Goal: Task Accomplishment & Management: Complete application form

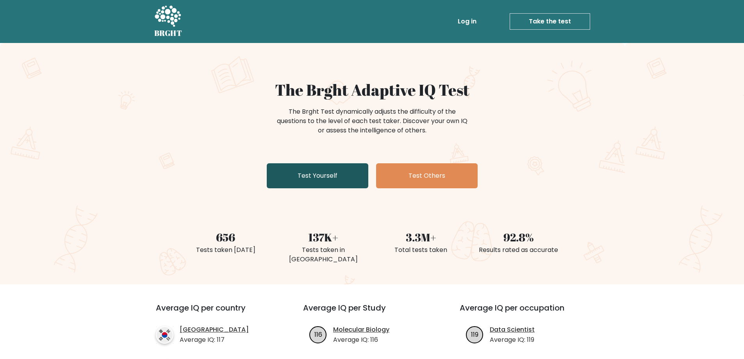
click at [339, 177] on link "Test Yourself" at bounding box center [318, 175] width 102 height 25
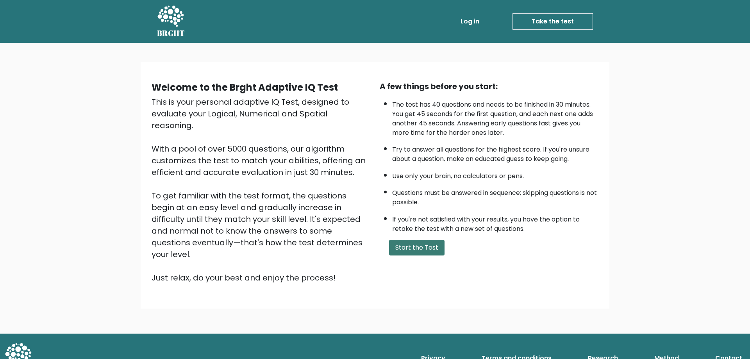
click at [420, 247] on button "Start the Test" at bounding box center [416, 248] width 55 height 16
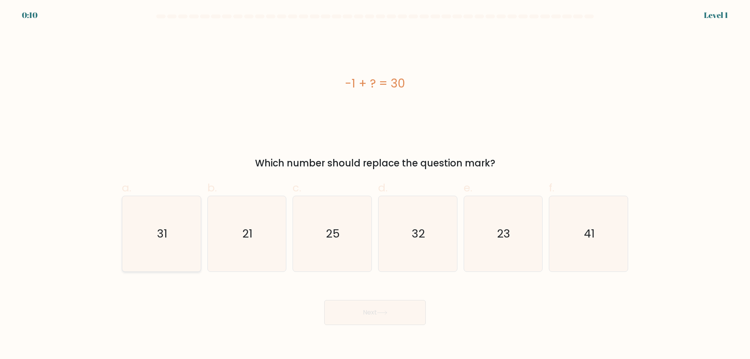
click at [177, 237] on icon "31" at bounding box center [161, 233] width 75 height 75
click at [375, 185] on input "a. 31" at bounding box center [375, 182] width 0 height 5
radio input "true"
click at [375, 310] on button "Next" at bounding box center [375, 312] width 102 height 25
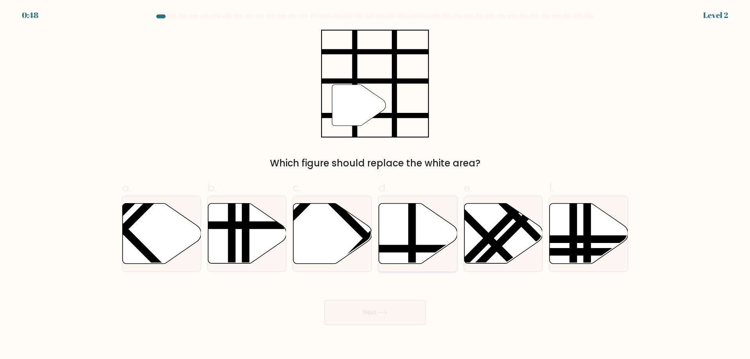
click at [412, 233] on line at bounding box center [412, 202] width 0 height 158
click at [375, 185] on input "d." at bounding box center [375, 182] width 0 height 5
radio input "true"
click at [377, 316] on button "Next" at bounding box center [375, 312] width 102 height 25
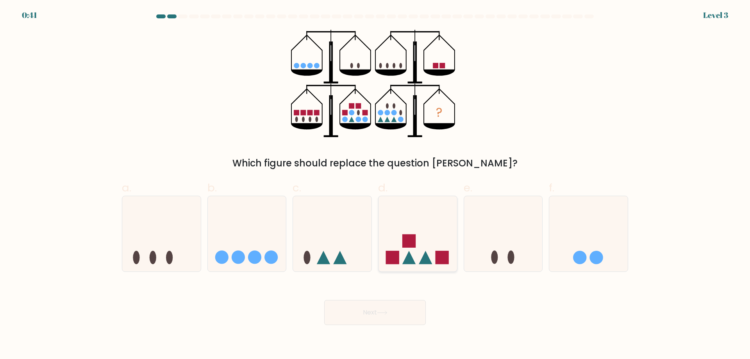
click at [402, 243] on icon at bounding box center [418, 233] width 79 height 65
click at [375, 185] on input "d." at bounding box center [375, 182] width 0 height 5
radio input "true"
click at [379, 318] on button "Next" at bounding box center [375, 312] width 102 height 25
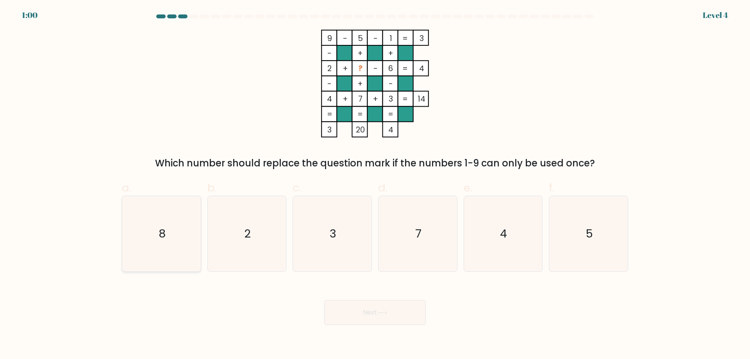
click at [158, 255] on icon "8" at bounding box center [161, 233] width 75 height 75
click at [375, 185] on input "a. 8" at bounding box center [375, 182] width 0 height 5
radio input "true"
click at [375, 316] on button "Next" at bounding box center [375, 312] width 102 height 25
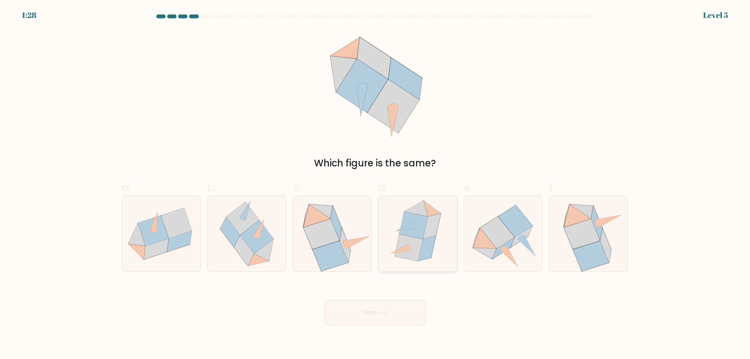
click at [416, 229] on icon at bounding box center [413, 225] width 29 height 27
click at [375, 185] on input "d." at bounding box center [375, 182] width 0 height 5
radio input "true"
click at [416, 229] on icon at bounding box center [414, 225] width 28 height 27
click at [375, 185] on input "d." at bounding box center [375, 182] width 0 height 5
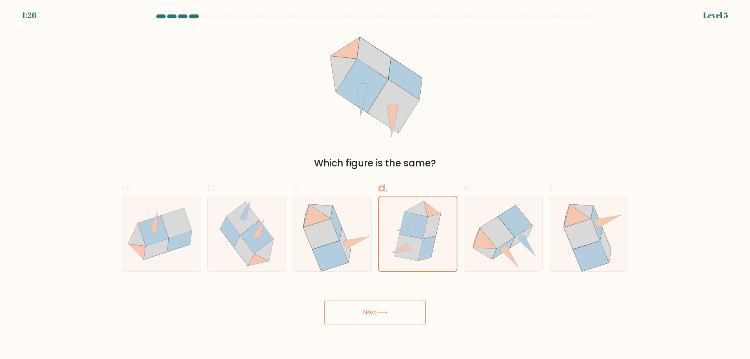
click at [398, 315] on button "Next" at bounding box center [375, 312] width 102 height 25
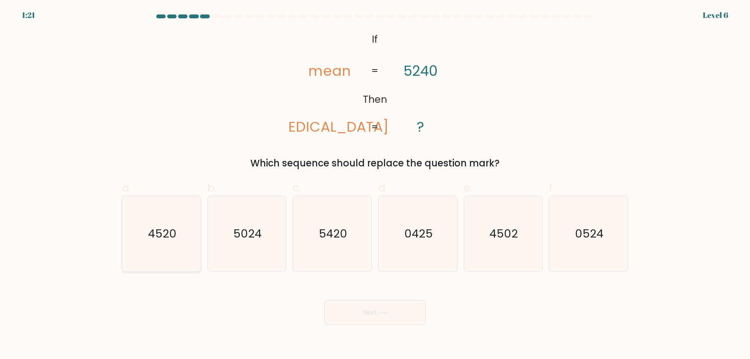
click at [150, 247] on icon "4520" at bounding box center [161, 233] width 75 height 75
click at [375, 185] on input "a. 4520" at bounding box center [375, 182] width 0 height 5
radio input "true"
click at [386, 306] on button "Next" at bounding box center [375, 312] width 102 height 25
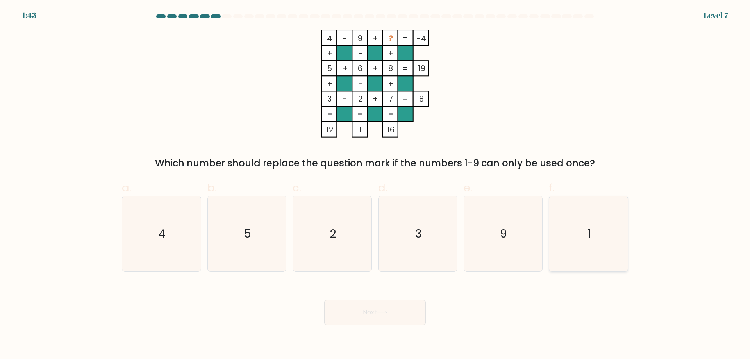
click at [591, 253] on icon "1" at bounding box center [588, 233] width 75 height 75
click at [375, 185] on input "f. 1" at bounding box center [375, 182] width 0 height 5
radio input "true"
click at [359, 318] on button "Next" at bounding box center [375, 312] width 102 height 25
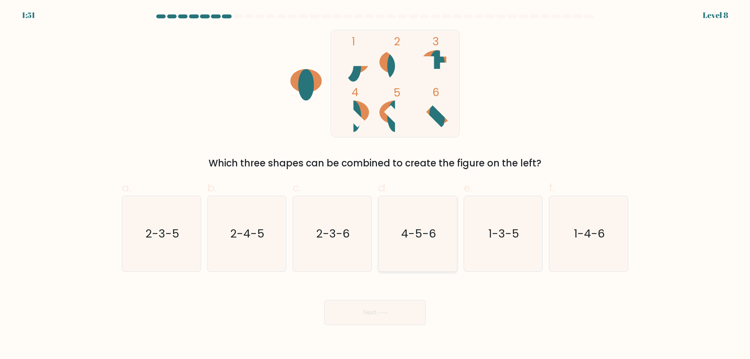
click at [405, 235] on text "4-5-6" at bounding box center [418, 234] width 35 height 16
click at [375, 185] on input "d. 4-5-6" at bounding box center [375, 182] width 0 height 5
radio input "true"
click at [373, 316] on button "Next" at bounding box center [375, 312] width 102 height 25
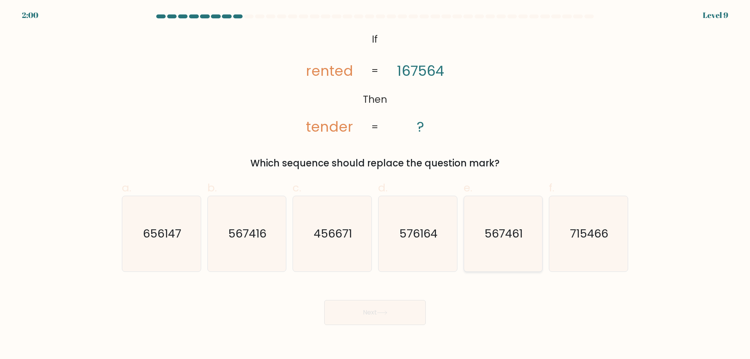
click at [496, 234] on text "567461" at bounding box center [504, 234] width 38 height 16
click at [375, 185] on input "e. 567461" at bounding box center [375, 182] width 0 height 5
radio input "true"
click at [387, 323] on button "Next" at bounding box center [375, 312] width 102 height 25
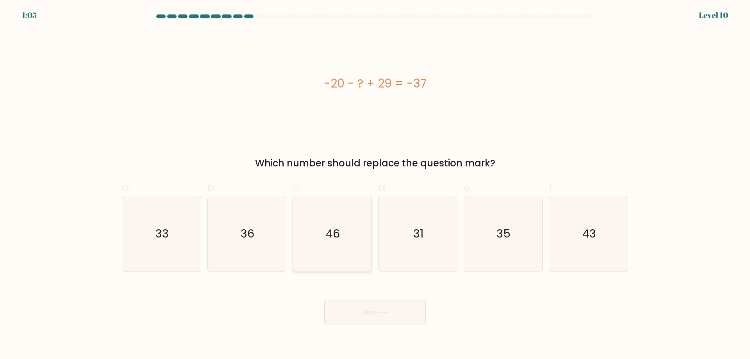
click at [347, 232] on icon "46" at bounding box center [332, 233] width 75 height 75
click at [375, 185] on input "c. 46" at bounding box center [375, 182] width 0 height 5
radio input "true"
click at [373, 313] on button "Next" at bounding box center [375, 312] width 102 height 25
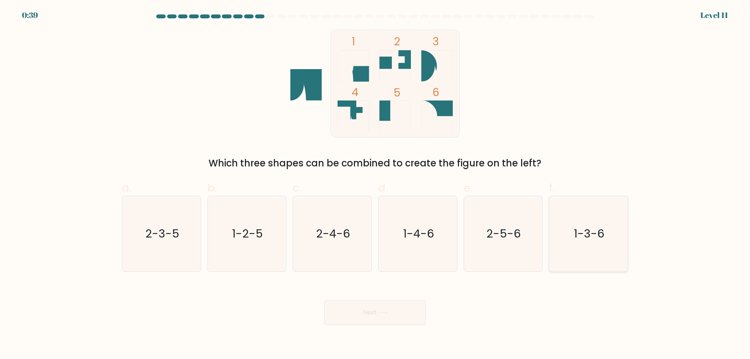
click at [606, 245] on icon "1-3-6" at bounding box center [588, 233] width 75 height 75
click at [375, 185] on input "f. 1-3-6" at bounding box center [375, 182] width 0 height 5
radio input "true"
click at [404, 322] on button "Next" at bounding box center [375, 312] width 102 height 25
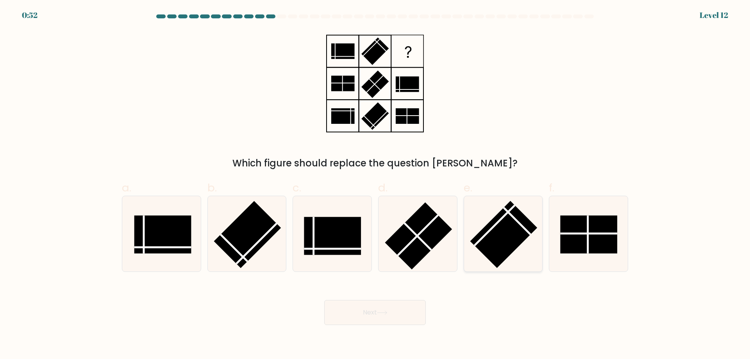
click at [493, 220] on rect at bounding box center [503, 234] width 67 height 67
click at [375, 185] on input "e." at bounding box center [375, 182] width 0 height 5
radio input "true"
click at [388, 309] on button "Next" at bounding box center [375, 312] width 102 height 25
